Goal: Entertainment & Leisure: Consume media (video, audio)

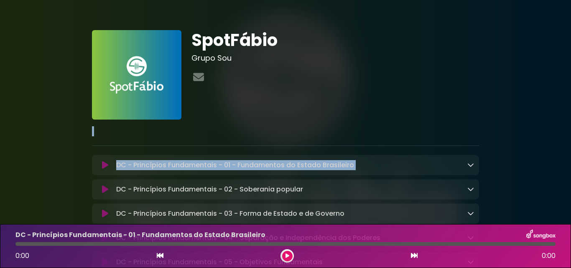
drag, startPoint x: 571, startPoint y: 107, endPoint x: 550, endPoint y: 158, distance: 54.9
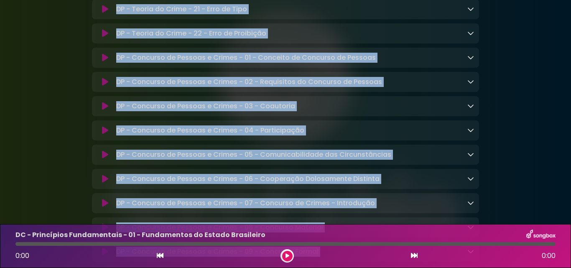
scroll to position [4934, 0]
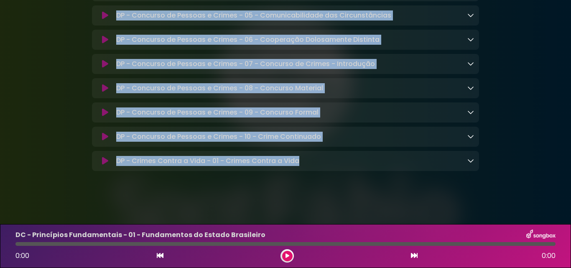
drag, startPoint x: 502, startPoint y: 187, endPoint x: 365, endPoint y: 284, distance: 168.0
click at [365, 268] on html "× SpotFábio Grupo Sou ×" at bounding box center [285, 134] width 571 height 268
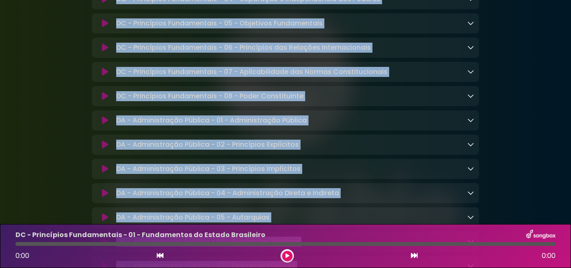
scroll to position [0, 0]
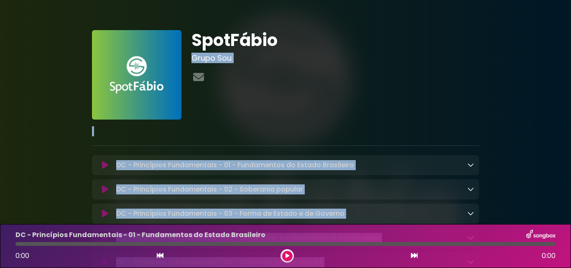
drag, startPoint x: 513, startPoint y: 164, endPoint x: 505, endPoint y: 11, distance: 153.7
click at [324, 72] on div at bounding box center [336, 77] width 288 height 16
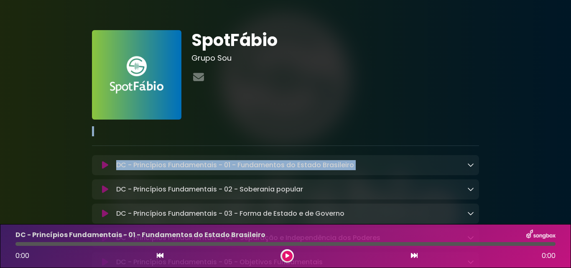
drag, startPoint x: 541, startPoint y: 148, endPoint x: 538, endPoint y: 100, distance: 47.8
click at [197, 74] on icon at bounding box center [199, 77] width 14 height 11
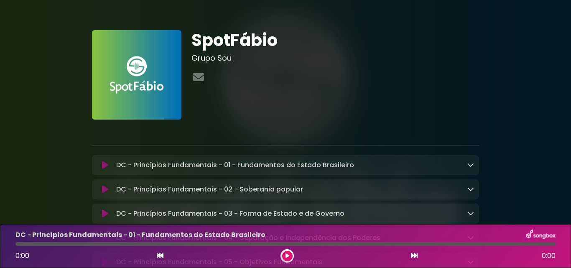
click at [473, 164] on icon at bounding box center [471, 164] width 7 height 7
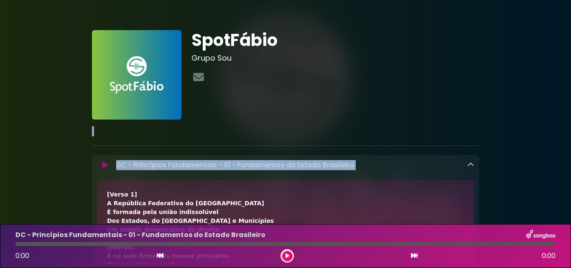
drag, startPoint x: 528, startPoint y: 100, endPoint x: 526, endPoint y: 155, distance: 55.2
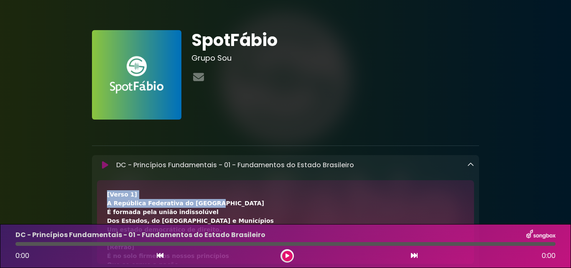
drag, startPoint x: 516, startPoint y: 202, endPoint x: 513, endPoint y: 163, distance: 38.6
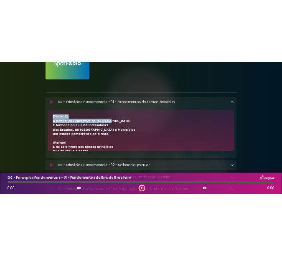
scroll to position [100, 0]
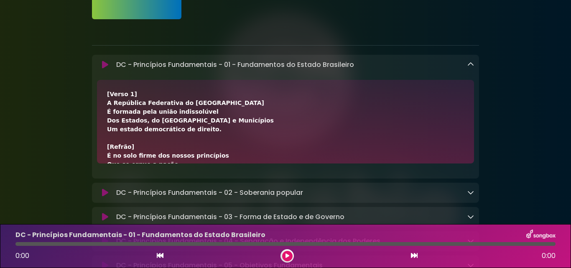
click at [288, 259] on button at bounding box center [287, 256] width 10 height 10
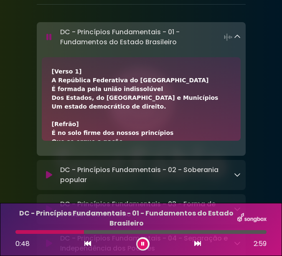
click at [194, 85] on div "[Verso 1] A República Federativa do Brasil É formada pela união indissolúvel Do…" at bounding box center [141, 256] width 179 height 378
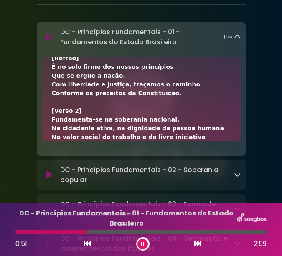
scroll to position [67, 0]
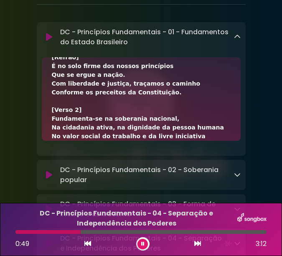
click at [140, 243] on button at bounding box center [143, 244] width 10 height 10
